Goal: Task Accomplishment & Management: Manage account settings

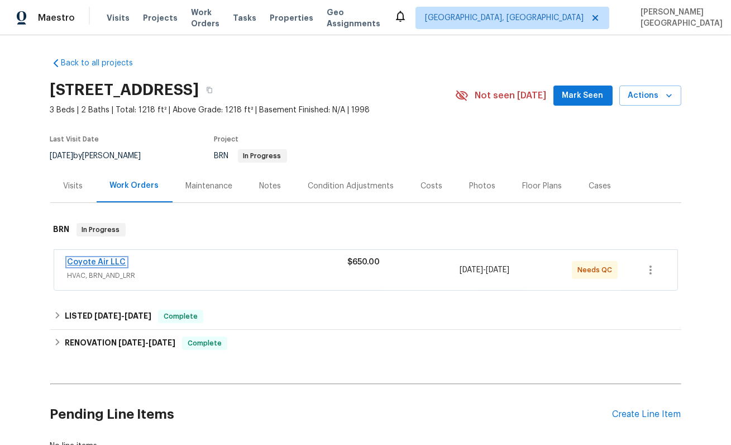
click at [87, 259] on link "Coyote Air LLC" at bounding box center [97, 262] width 59 height 8
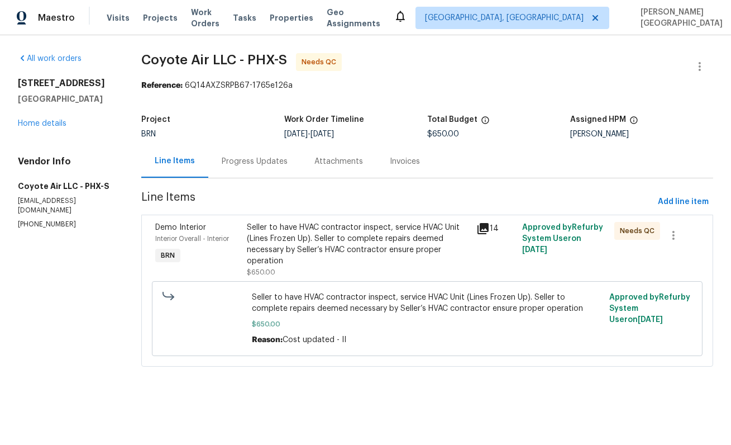
click at [258, 162] on div "Progress Updates" at bounding box center [255, 161] width 66 height 11
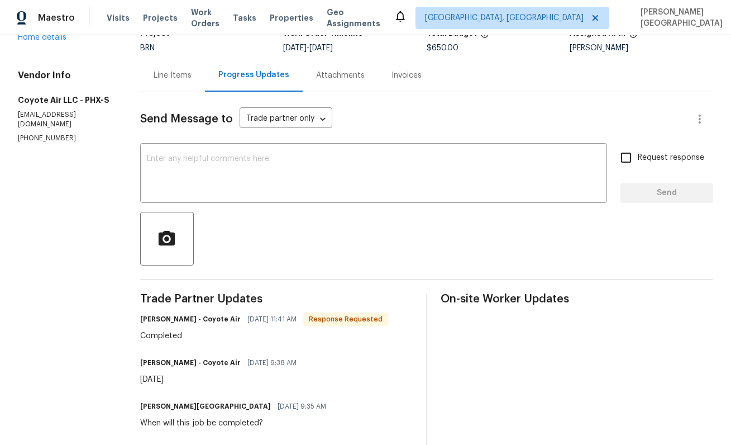
scroll to position [145, 0]
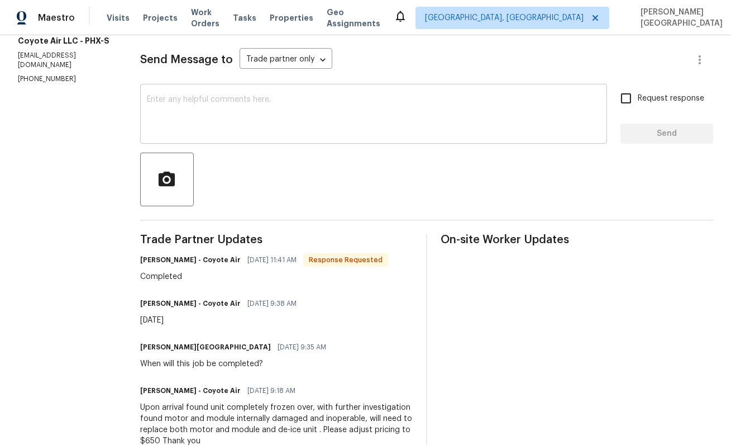
click at [196, 114] on textarea at bounding box center [374, 115] width 454 height 39
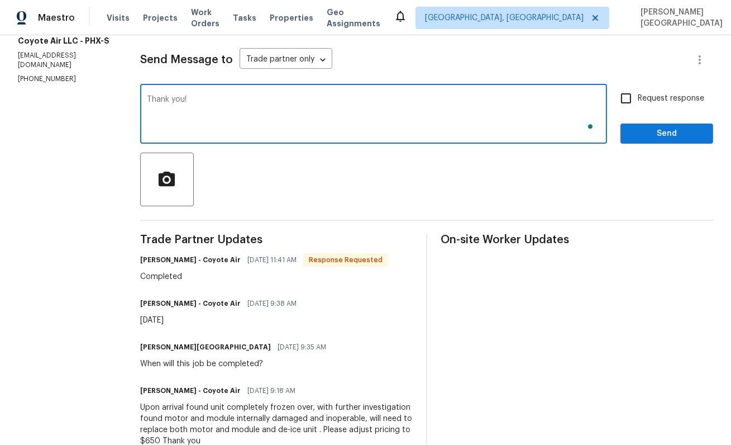
type textarea "Thank you!"
click at [637, 98] on input "Request response" at bounding box center [626, 98] width 23 height 23
checkbox input "true"
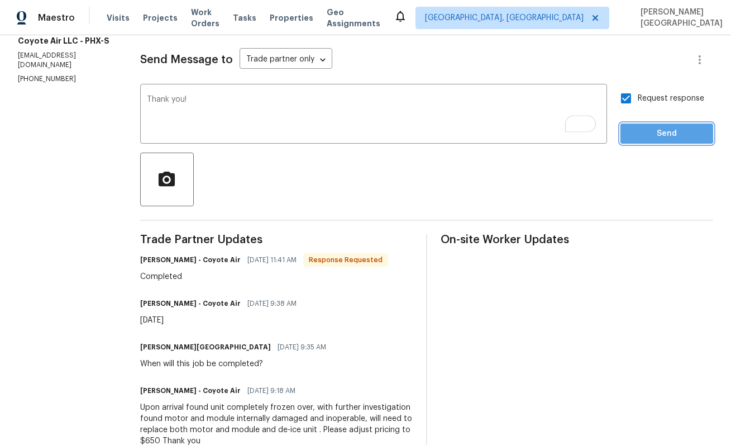
click at [637, 129] on span "Send" at bounding box center [667, 134] width 75 height 14
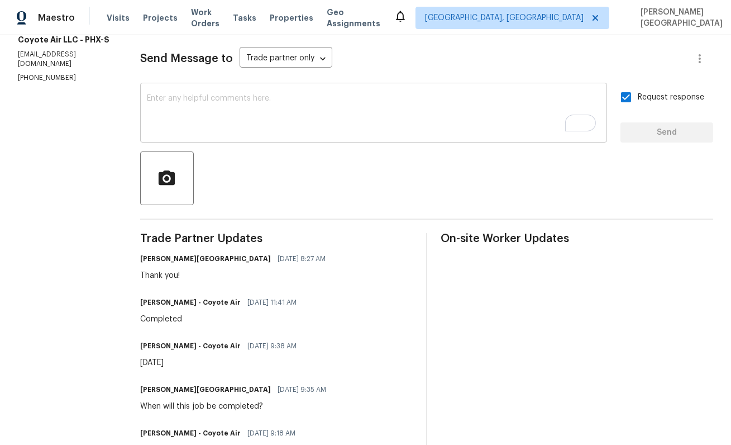
scroll to position [0, 0]
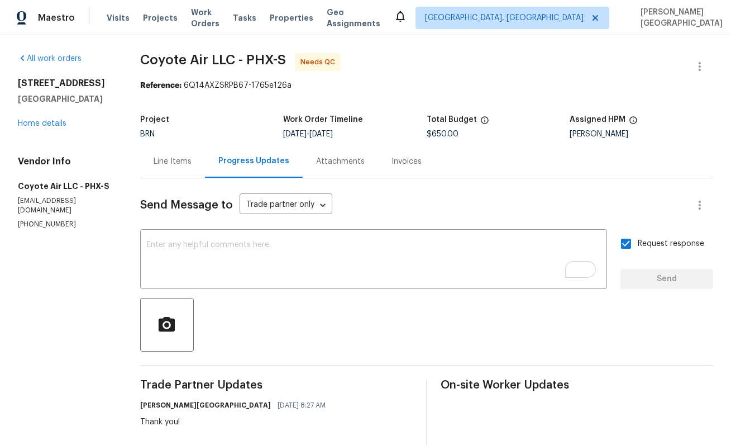
click at [166, 165] on div "Line Items" at bounding box center [173, 161] width 38 height 11
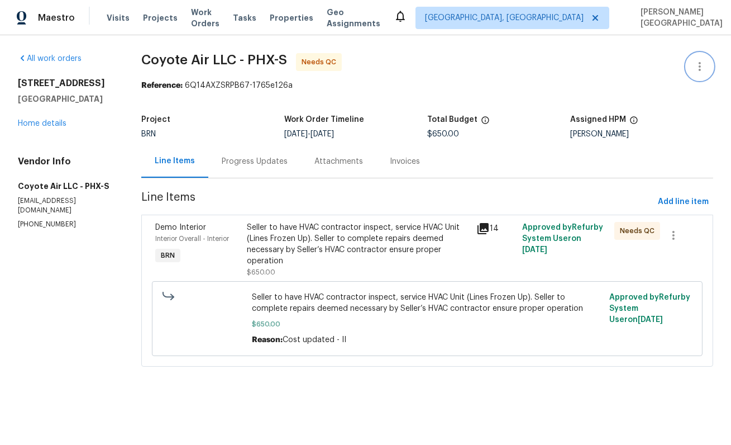
click at [702, 59] on button "button" at bounding box center [700, 66] width 27 height 27
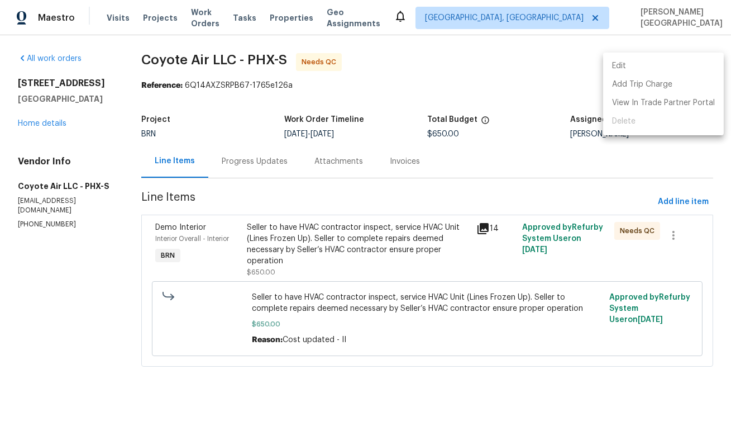
click at [649, 63] on li "Edit" at bounding box center [663, 66] width 121 height 18
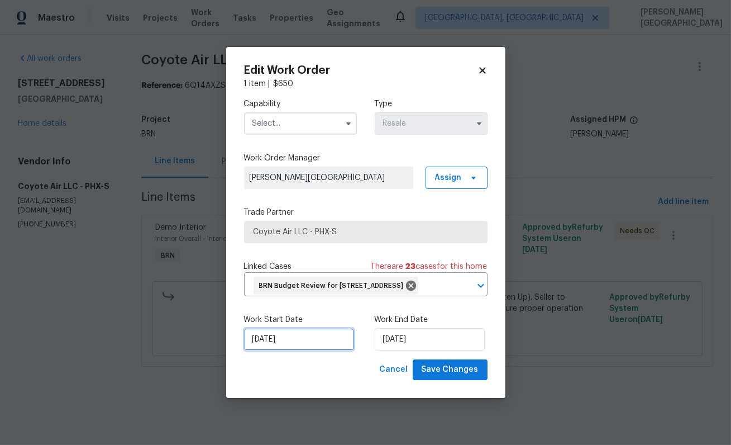
click at [258, 343] on input "[DATE]" at bounding box center [299, 339] width 110 height 22
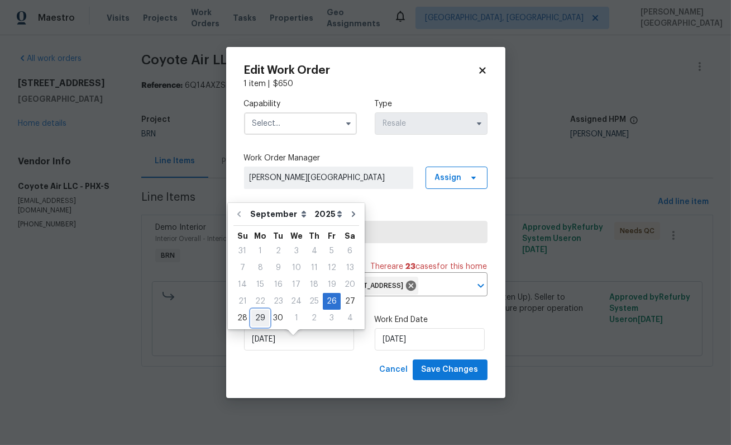
click at [263, 315] on div "29" at bounding box center [260, 318] width 18 height 16
type input "[DATE]"
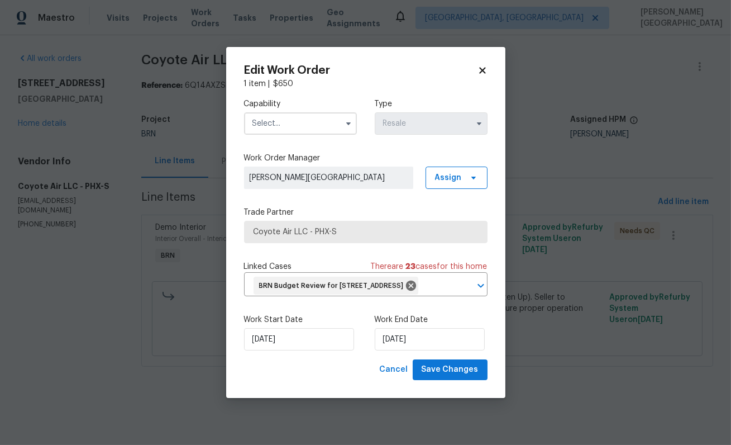
click at [274, 117] on input "text" at bounding box center [300, 123] width 113 height 22
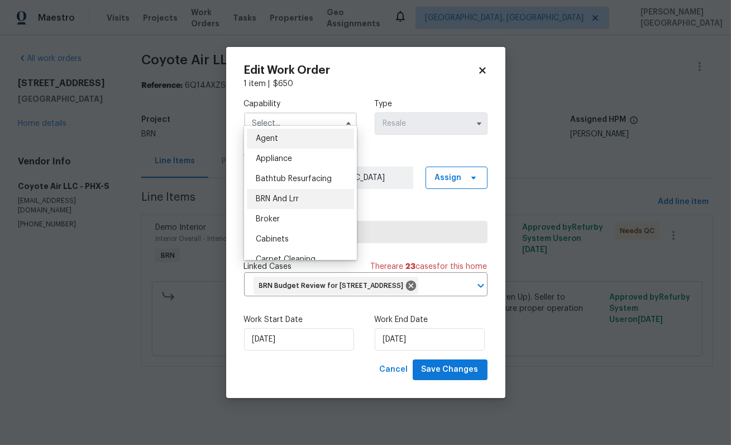
click at [286, 193] on div "BRN And Lrr" at bounding box center [300, 199] width 107 height 20
type input "BRN And Lrr"
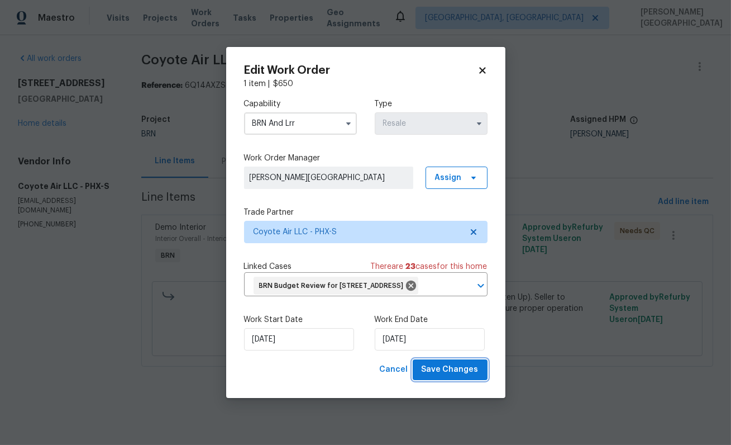
click at [431, 377] on span "Save Changes" at bounding box center [450, 370] width 57 height 14
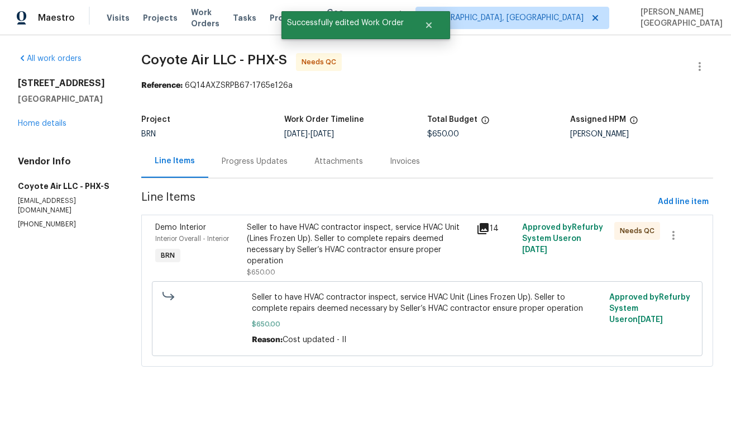
click at [251, 254] on div "Seller to have HVAC contractor inspect, service HVAC Unit (Lines Frozen Up). Se…" at bounding box center [358, 244] width 223 height 45
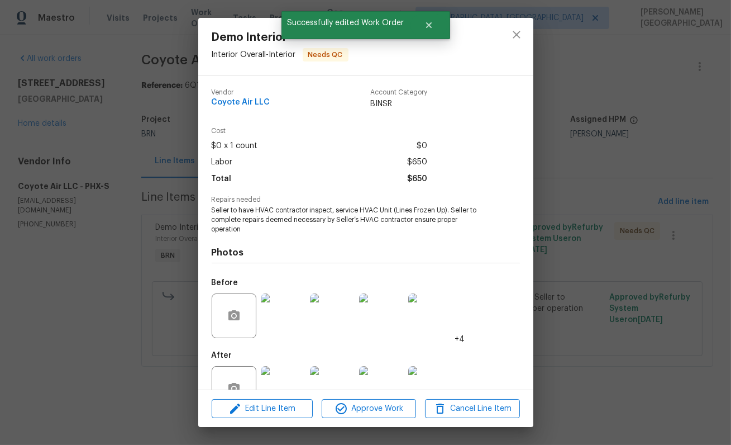
scroll to position [34, 0]
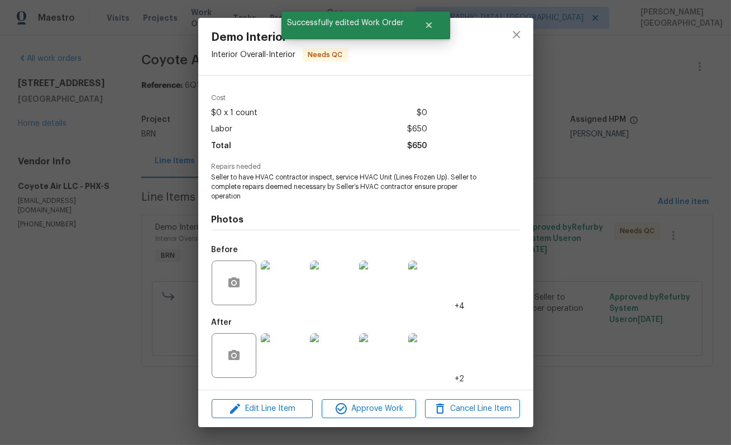
click at [281, 368] on img at bounding box center [283, 355] width 45 height 45
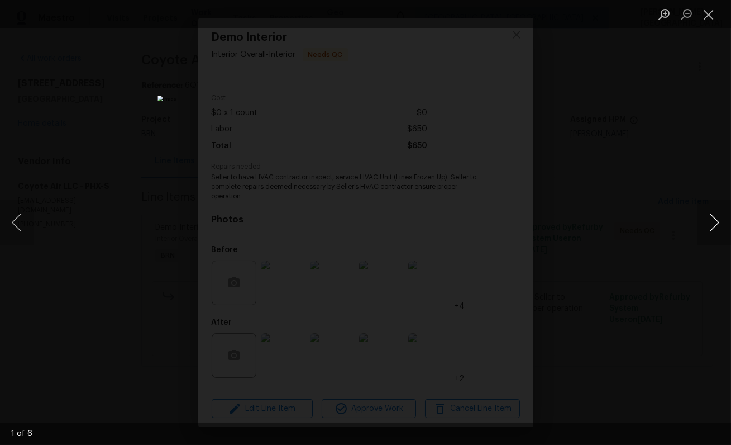
click at [709, 222] on button "Next image" at bounding box center [715, 222] width 34 height 45
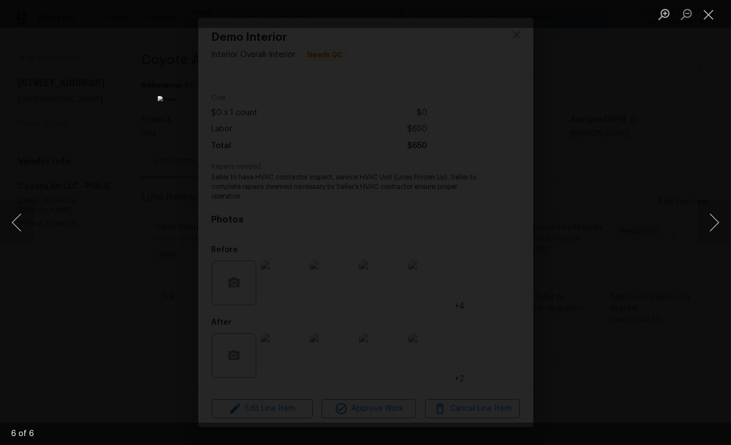
click at [702, 196] on div "Lightbox" at bounding box center [365, 222] width 731 height 445
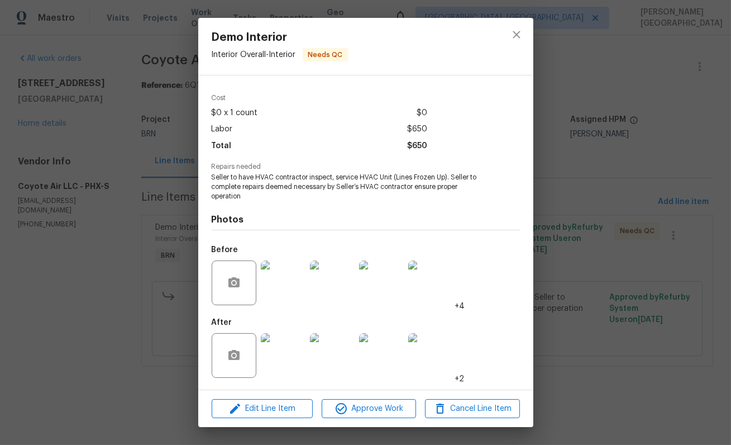
click at [361, 420] on div "Edit Line Item Approve Work Cancel Line Item" at bounding box center [365, 408] width 335 height 37
click at [363, 414] on span "Approve Work" at bounding box center [369, 409] width 88 height 14
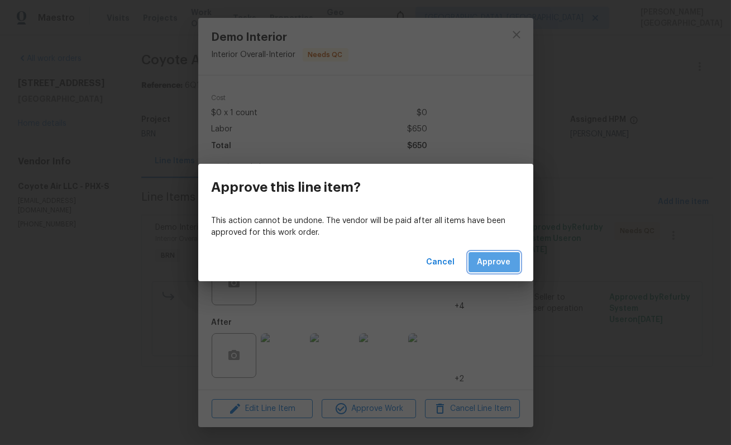
click at [498, 257] on span "Approve" at bounding box center [495, 262] width 34 height 14
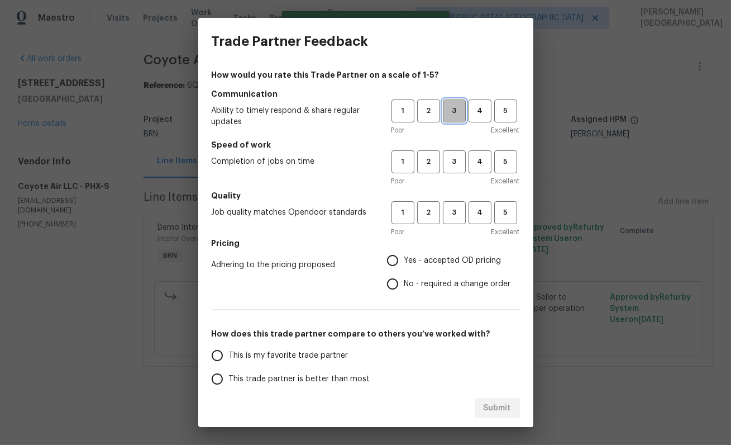
click at [454, 111] on span "3" at bounding box center [454, 110] width 21 height 13
click at [454, 163] on span "3" at bounding box center [454, 161] width 21 height 13
click at [454, 219] on button "3" at bounding box center [454, 212] width 23 height 23
click at [392, 289] on input "No - required a change order" at bounding box center [392, 283] width 23 height 23
radio input "true"
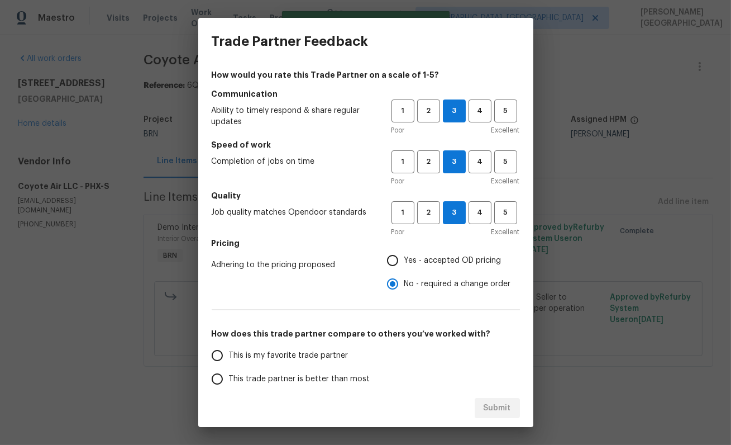
click at [319, 365] on label "This is my favorite trade partner" at bounding box center [294, 355] width 177 height 23
click at [229, 365] on input "This is my favorite trade partner" at bounding box center [217, 355] width 23 height 23
radio input "false"
click at [322, 375] on span "This trade partner is better than most" at bounding box center [299, 379] width 141 height 12
click at [229, 375] on input "This trade partner is better than most" at bounding box center [217, 378] width 23 height 23
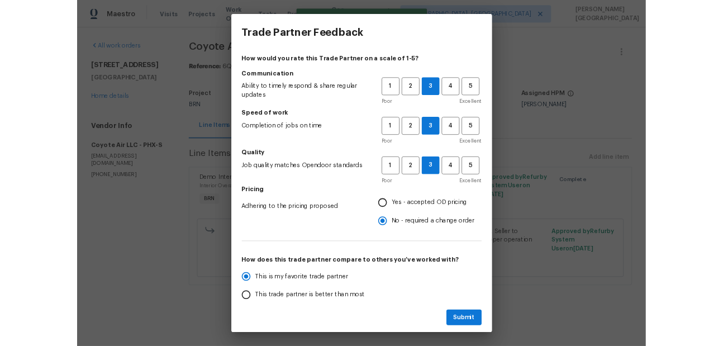
scroll to position [2, 0]
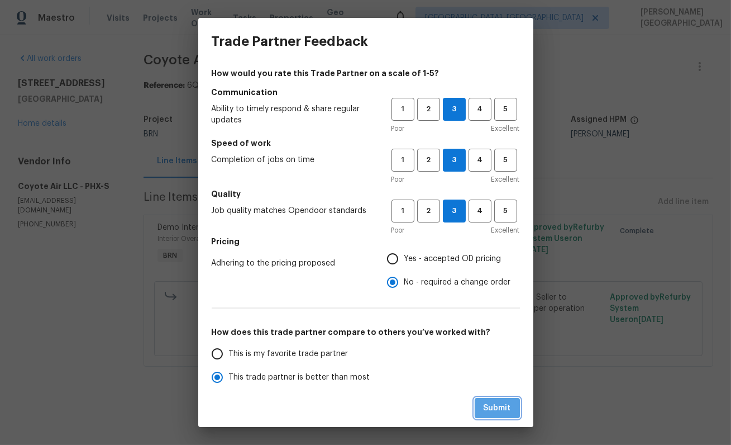
click at [499, 410] on span "Submit" at bounding box center [497, 408] width 27 height 14
radio input "true"
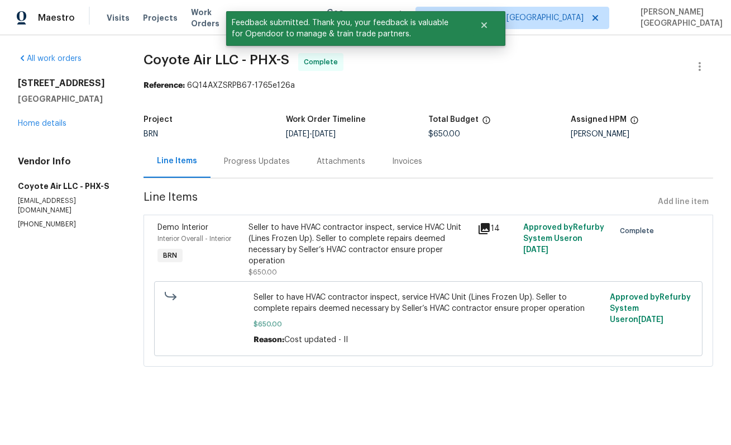
click at [392, 164] on div "Invoices" at bounding box center [407, 161] width 30 height 11
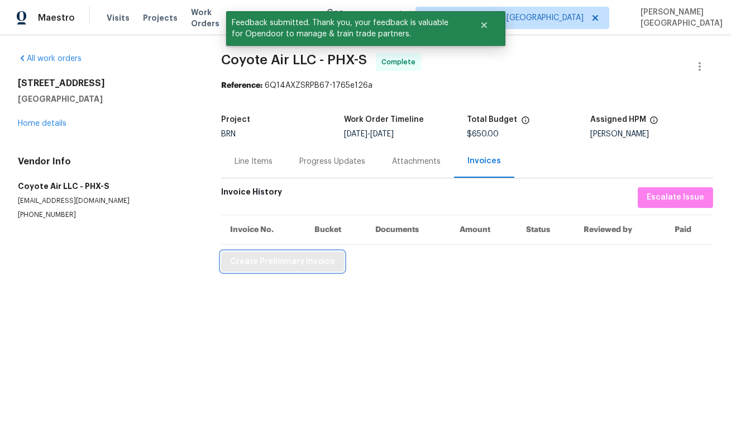
click at [264, 260] on span "Create Preliminary Invoice" at bounding box center [282, 262] width 105 height 14
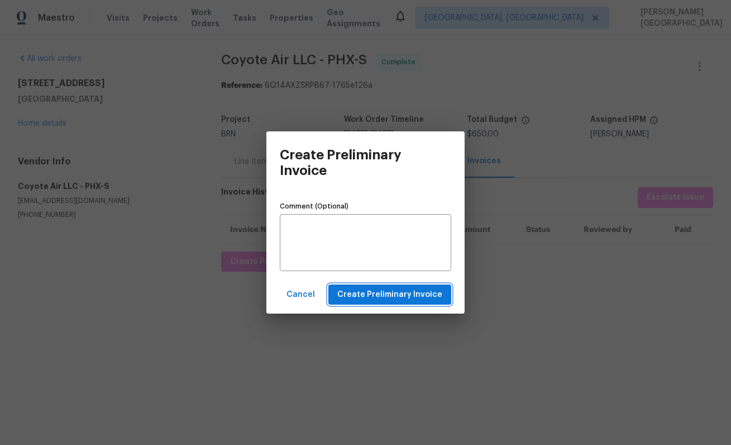
click at [402, 301] on span "Create Preliminary Invoice" at bounding box center [389, 295] width 105 height 14
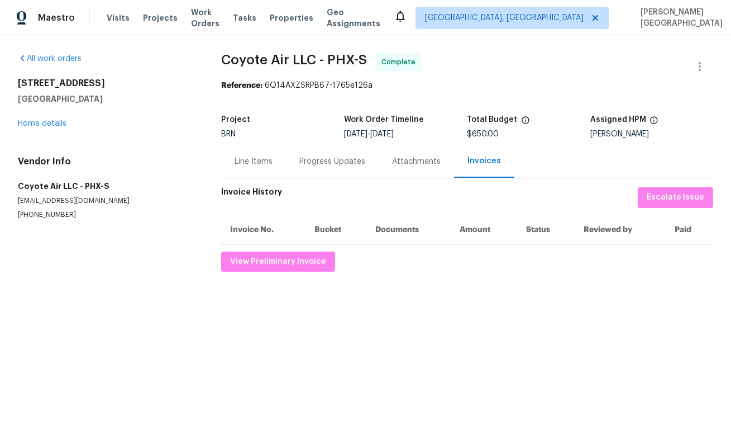
click at [246, 59] on span "Coyote Air LLC - PHX-S" at bounding box center [294, 59] width 146 height 13
click at [308, 59] on span "Coyote Air LLC - PHX-S" at bounding box center [294, 59] width 146 height 13
copy span "Coyote Air LLC"
click at [263, 163] on div "Line Items" at bounding box center [254, 161] width 38 height 11
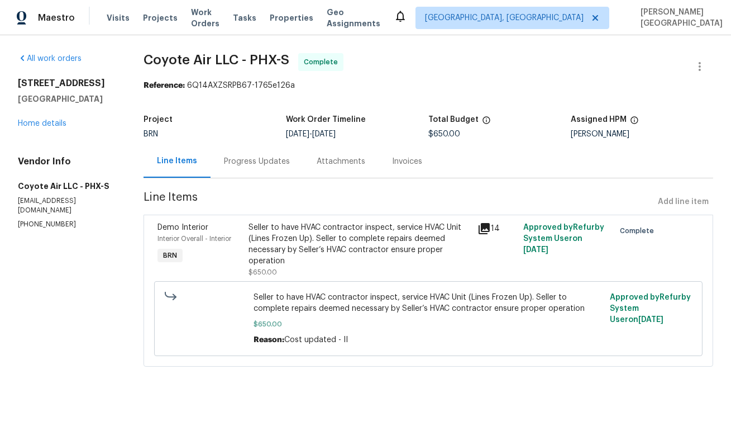
click at [296, 286] on div "Seller to have HVAC contractor inspect, service HVAC Unit (Lines Frozen Up). Se…" at bounding box center [428, 318] width 549 height 75
click at [329, 254] on div "Seller to have HVAC contractor inspect, service HVAC Unit (Lines Frozen Up). Se…" at bounding box center [360, 244] width 222 height 45
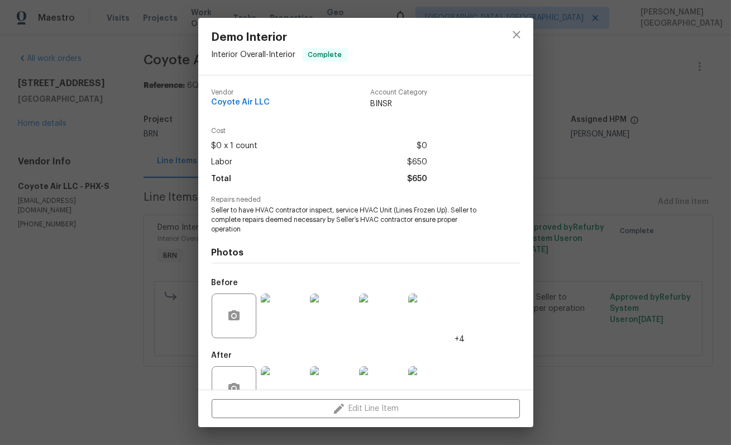
click at [272, 229] on span "Seller to have HVAC contractor inspect, service HVAC Unit (Lines Frozen Up). Se…" at bounding box center [351, 220] width 278 height 28
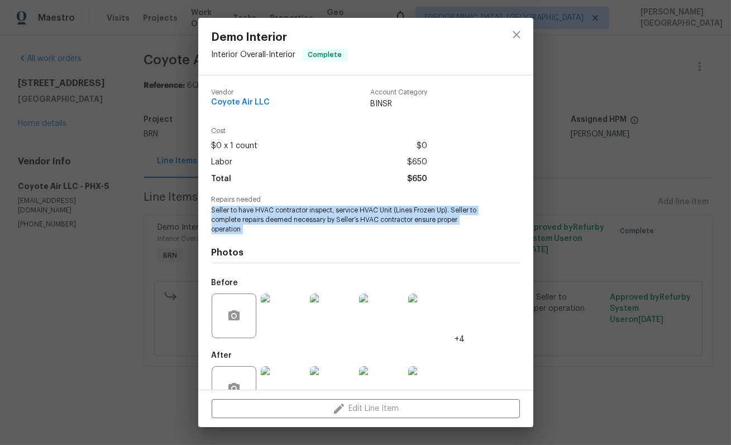
click at [272, 229] on span "Seller to have HVAC contractor inspect, service HVAC Unit (Lines Frozen Up). Se…" at bounding box center [351, 220] width 278 height 28
copy span "Seller to have HVAC contractor inspect, service HVAC Unit (Lines Frozen Up). Se…"
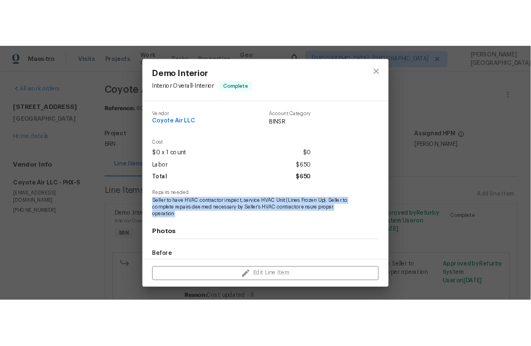
scroll to position [132, 0]
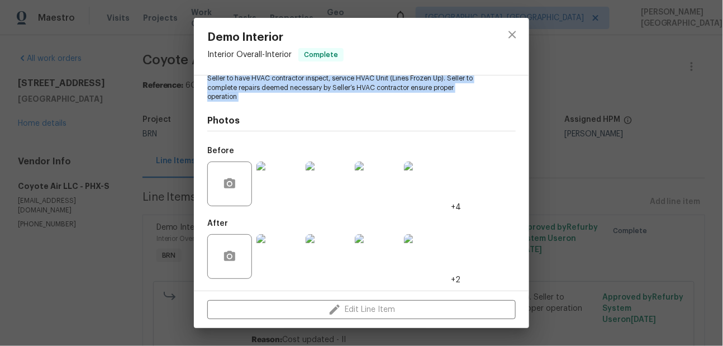
click at [326, 188] on img at bounding box center [328, 183] width 45 height 45
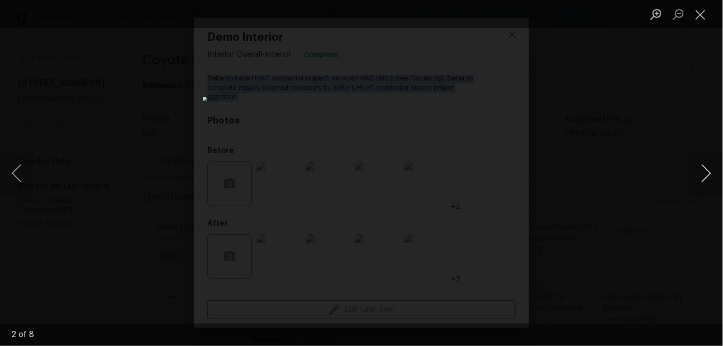
click at [705, 177] on button "Next image" at bounding box center [706, 173] width 34 height 45
click at [701, 177] on button "Next image" at bounding box center [706, 173] width 34 height 45
click at [702, 177] on button "Next image" at bounding box center [706, 173] width 34 height 45
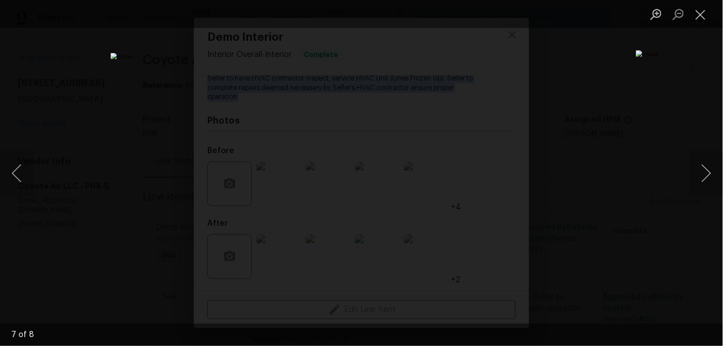
click at [573, 108] on div "Lightbox" at bounding box center [361, 173] width 723 height 346
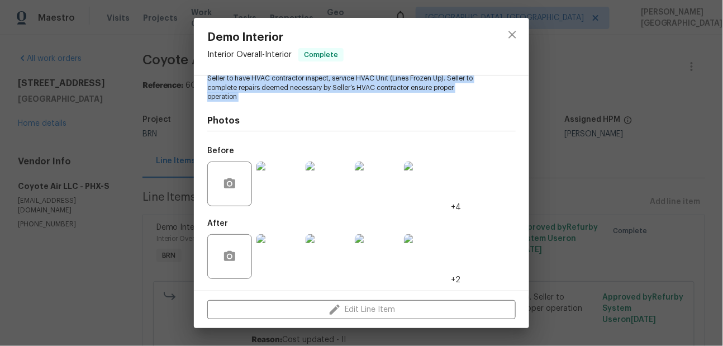
click at [329, 246] on img at bounding box center [328, 256] width 45 height 45
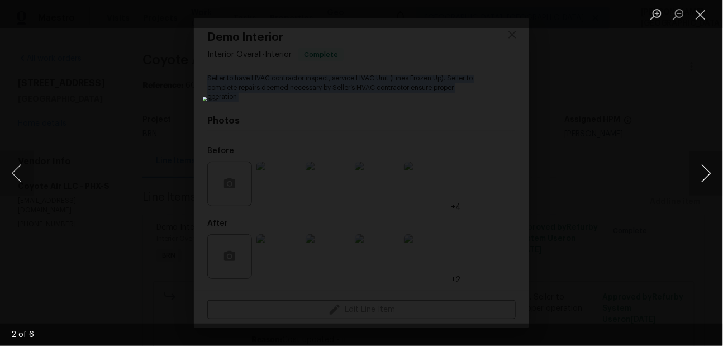
click at [701, 180] on button "Next image" at bounding box center [706, 173] width 34 height 45
click at [702, 180] on button "Next image" at bounding box center [706, 173] width 34 height 45
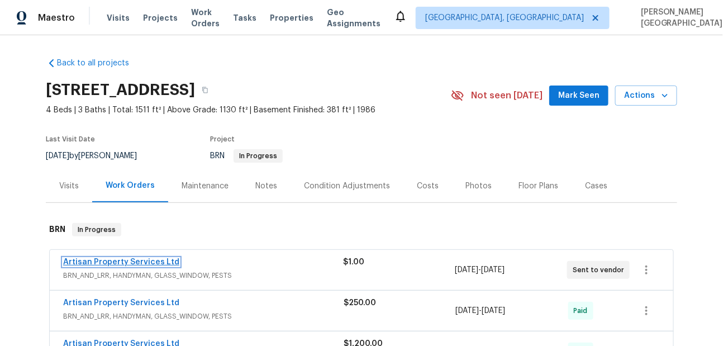
click at [116, 258] on link "Artisan Property Services Ltd" at bounding box center [121, 262] width 116 height 8
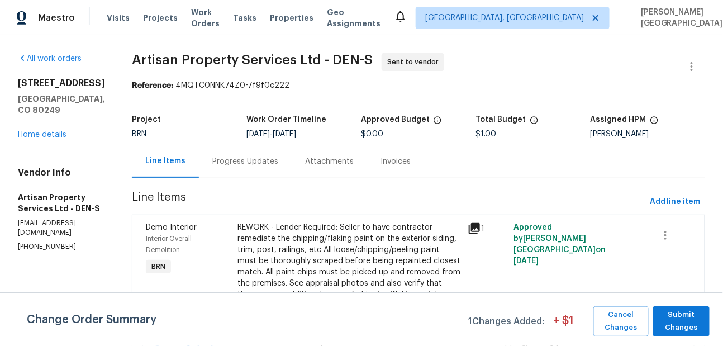
click at [45, 251] on p "[PHONE_NUMBER]" at bounding box center [61, 246] width 87 height 9
copy p "[PHONE_NUMBER]"
click at [678, 324] on span "Submit Changes" at bounding box center [681, 321] width 45 height 26
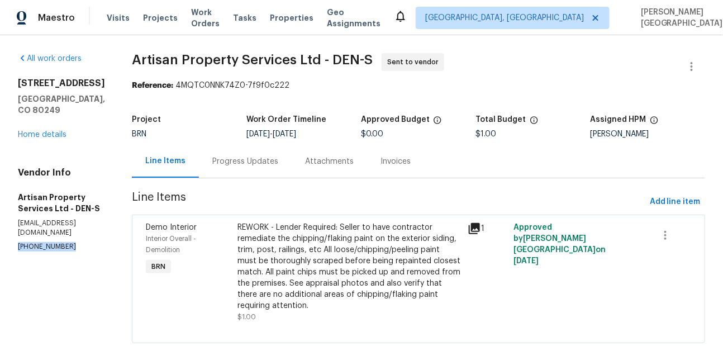
scroll to position [1, 0]
click at [235, 160] on div "Progress Updates" at bounding box center [245, 160] width 66 height 11
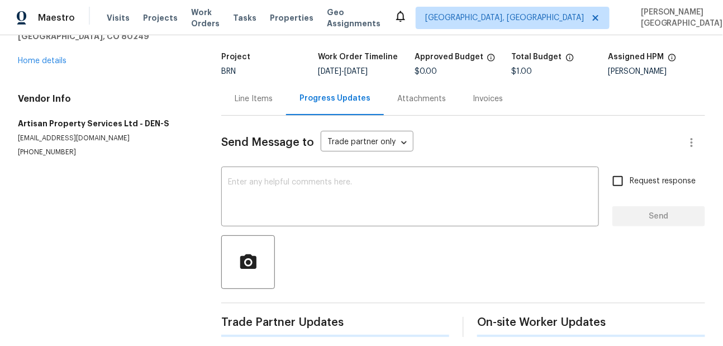
scroll to position [72, 0]
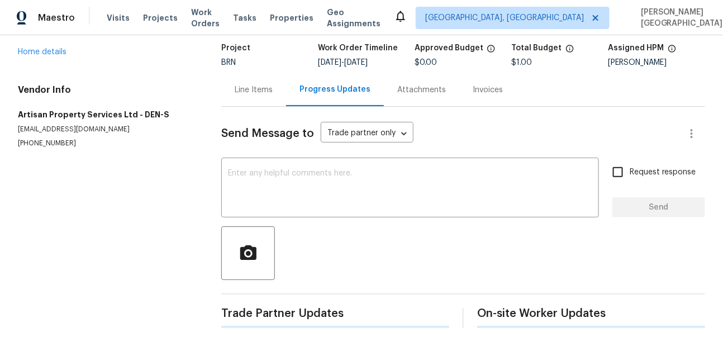
click at [244, 98] on div "Line Items" at bounding box center [253, 89] width 65 height 33
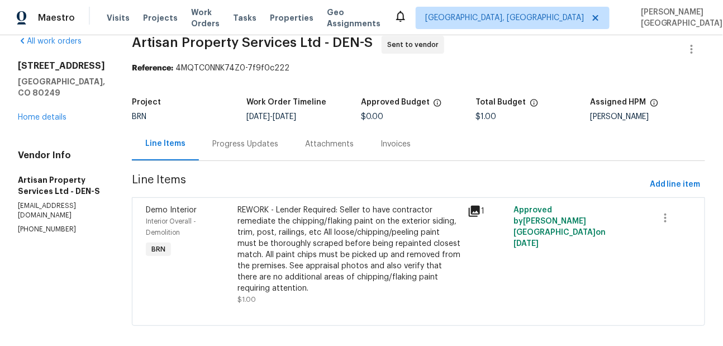
click at [234, 145] on div "Progress Updates" at bounding box center [245, 144] width 66 height 11
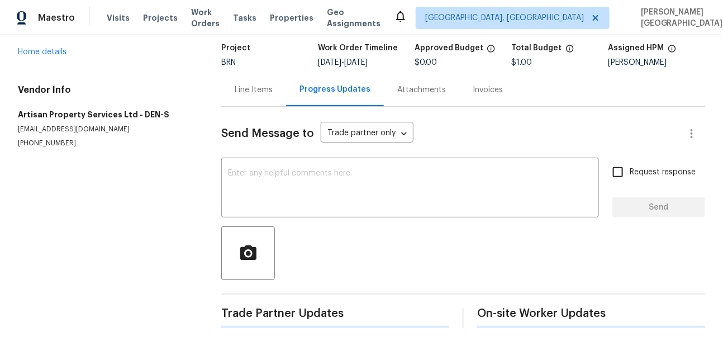
scroll to position [69, 0]
